Goal: Obtain resource: Download file/media

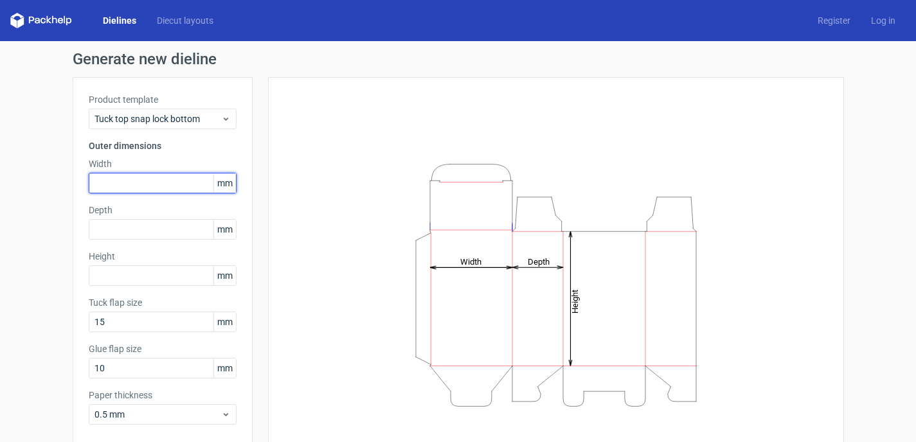
click at [127, 174] on input "text" at bounding box center [163, 183] width 148 height 21
type input "50"
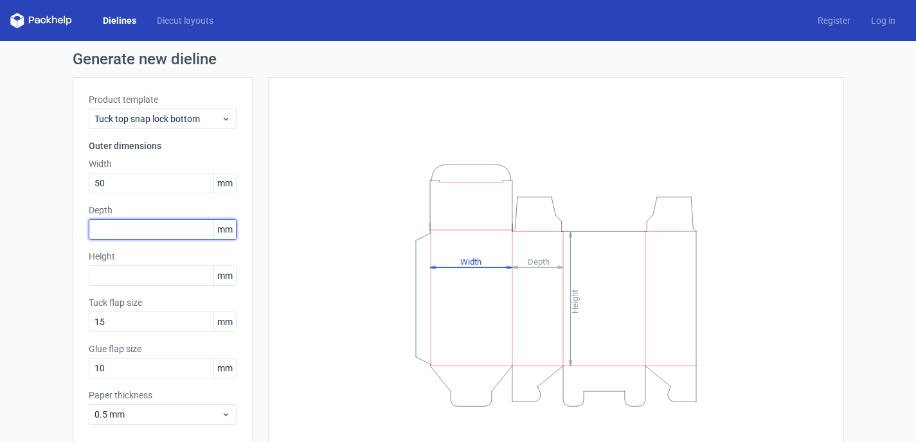
click at [110, 225] on input "text" at bounding box center [163, 229] width 148 height 21
type input "50"
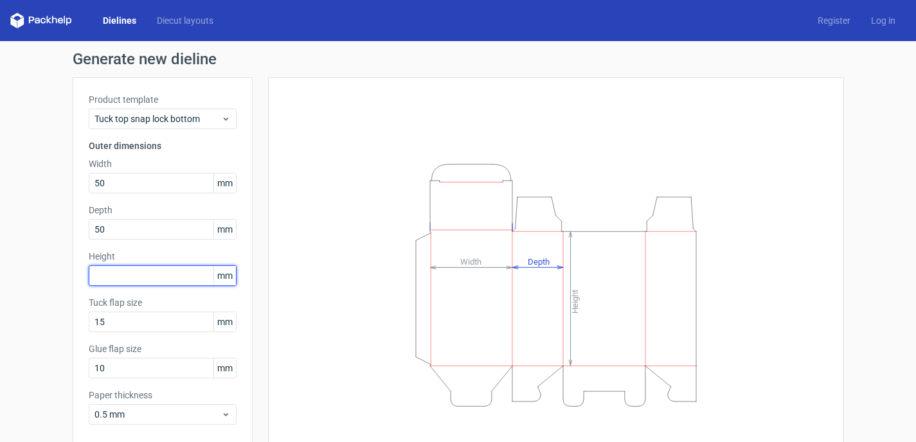
click at [110, 276] on input "text" at bounding box center [163, 276] width 148 height 21
type input "90"
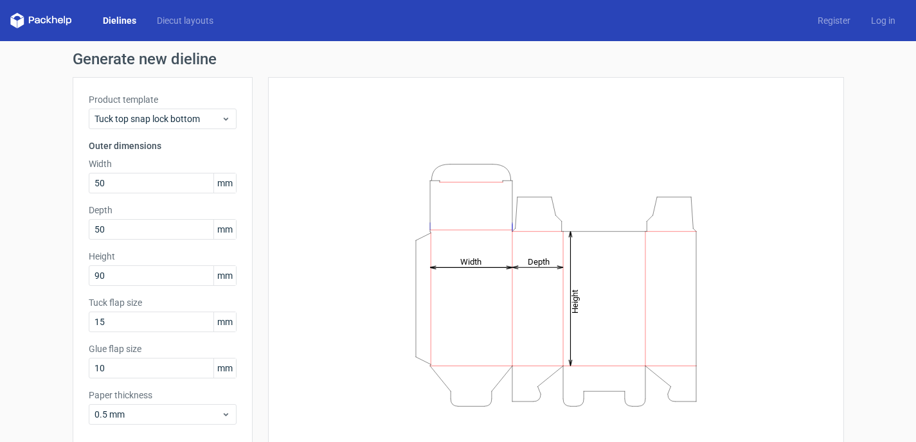
click at [214, 153] on div "Product template Tuck top snap lock bottom Outer dimensions Width 50 mm Depth 5…" at bounding box center [163, 264] width 180 height 374
click at [201, 162] on label "Width" at bounding box center [163, 164] width 148 height 13
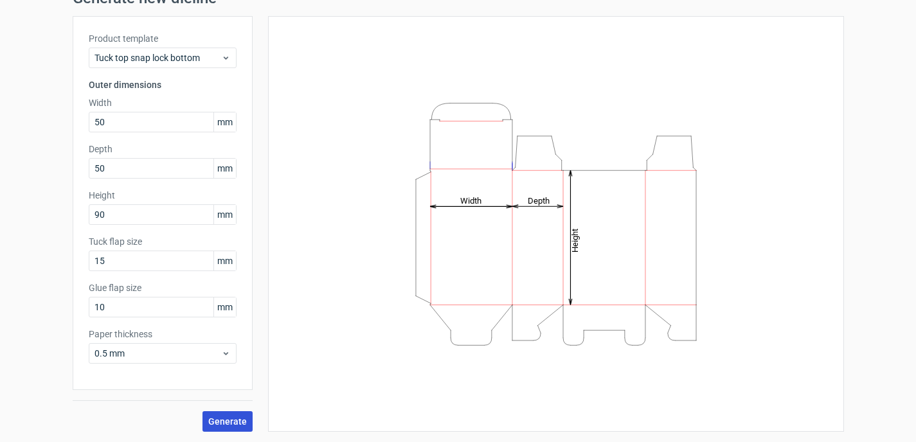
click at [224, 419] on span "Generate" at bounding box center [227, 421] width 39 height 9
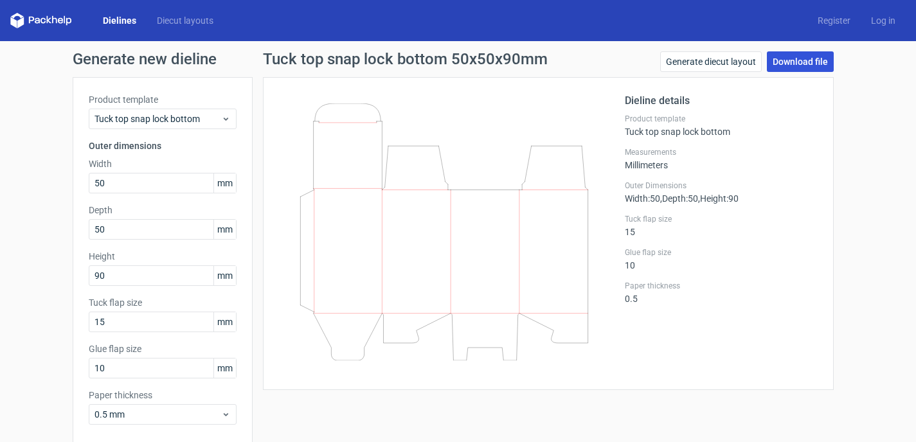
click at [803, 56] on link "Download file" at bounding box center [800, 61] width 67 height 21
